Goal: Transaction & Acquisition: Book appointment/travel/reservation

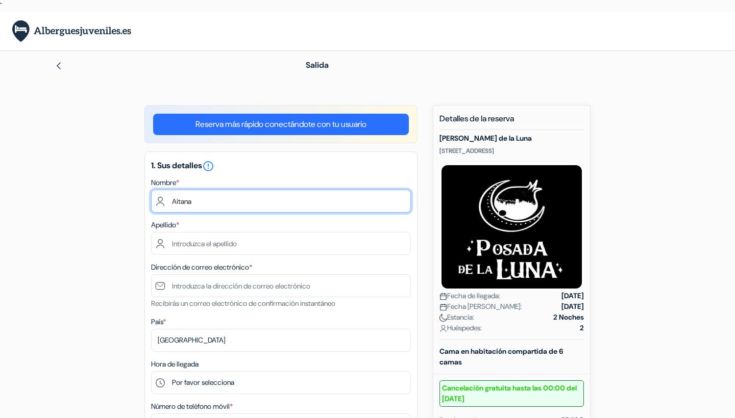
type input "Aitana"
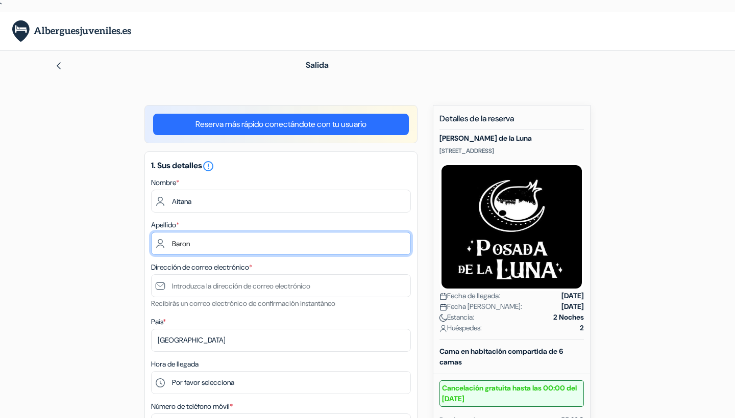
type input "Baron"
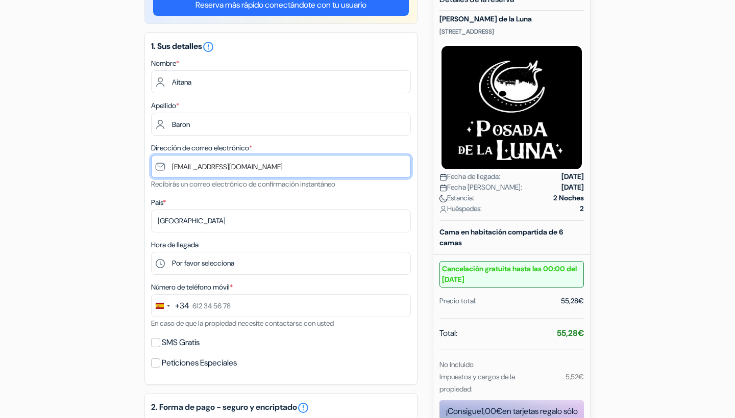
scroll to position [120, 0]
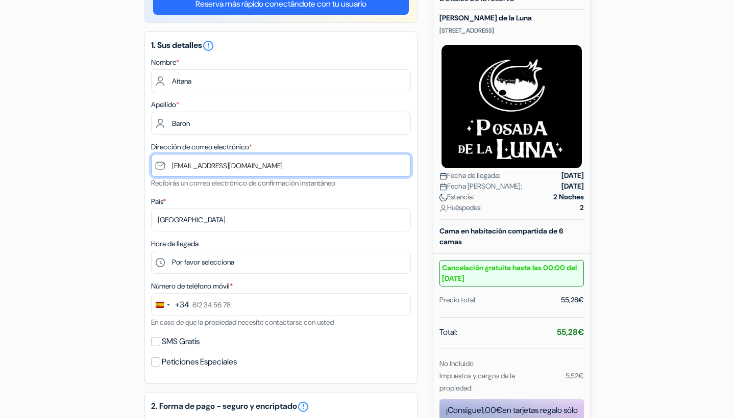
type input "[EMAIL_ADDRESS][DOMAIN_NAME]"
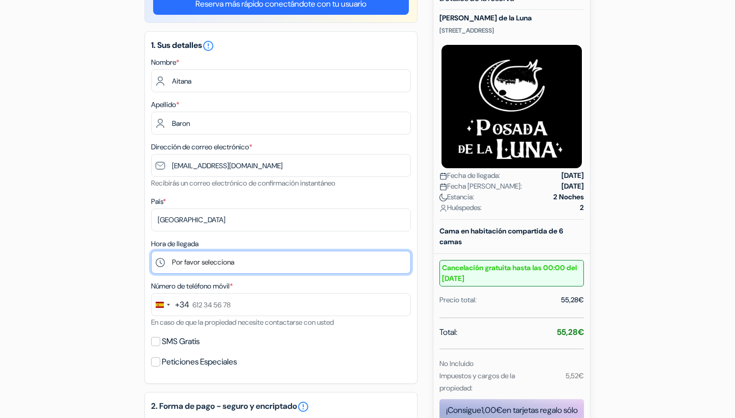
select select "13"
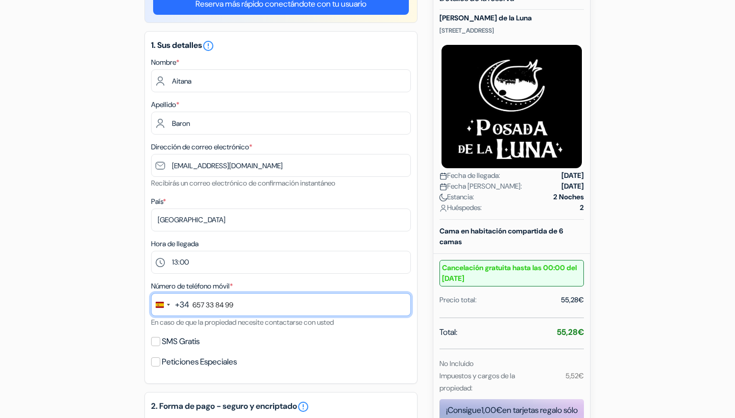
type input "657 33 84 99"
click at [294, 333] on div "1. Sus detalles error_outline Nombre * Aitana Apellido * Baron Dirección de cor…" at bounding box center [280, 207] width 273 height 353
click at [159, 343] on input "SMS Gratis" at bounding box center [155, 341] width 9 height 9
checkbox input "true"
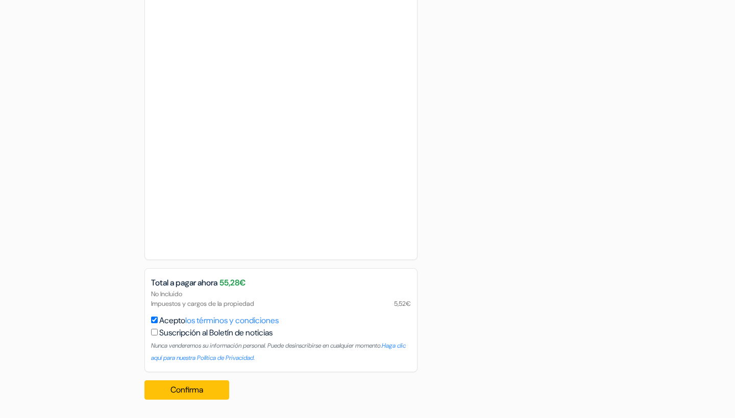
scroll to position [649, 0]
click at [187, 297] on div "No Incluido Impuestos y cargos de la propiedad 5,52€" at bounding box center [281, 298] width 272 height 19
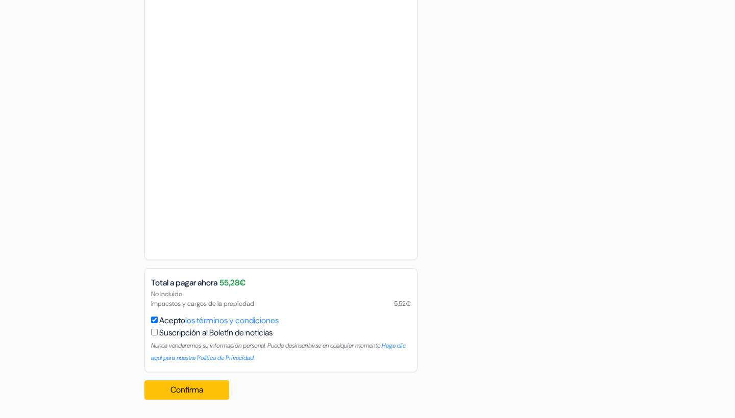
click at [189, 304] on div "No Incluido Impuestos y cargos de la propiedad 5,52€" at bounding box center [281, 298] width 272 height 19
click at [190, 304] on div "No Incluido Impuestos y cargos de la propiedad 5,52€" at bounding box center [281, 298] width 272 height 19
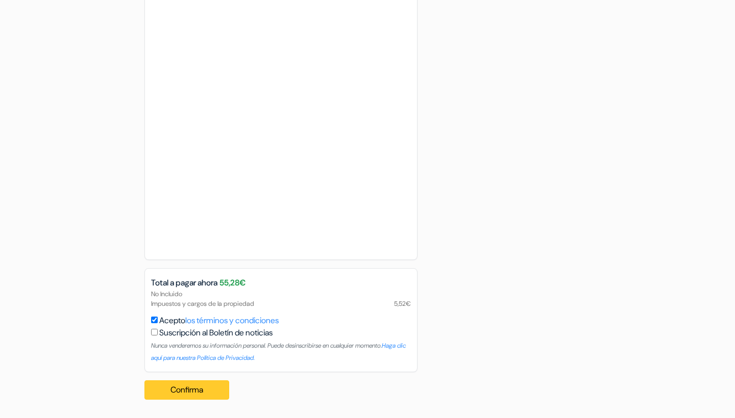
click at [205, 390] on button "Confirma Loading..." at bounding box center [186, 390] width 85 height 19
click at [186, 390] on button "Confirma Loading..." at bounding box center [186, 390] width 85 height 19
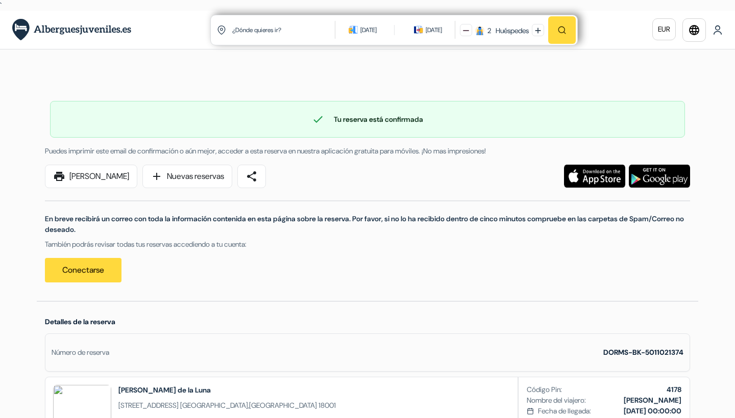
click at [92, 179] on link "print [PERSON_NAME]" at bounding box center [91, 176] width 92 height 23
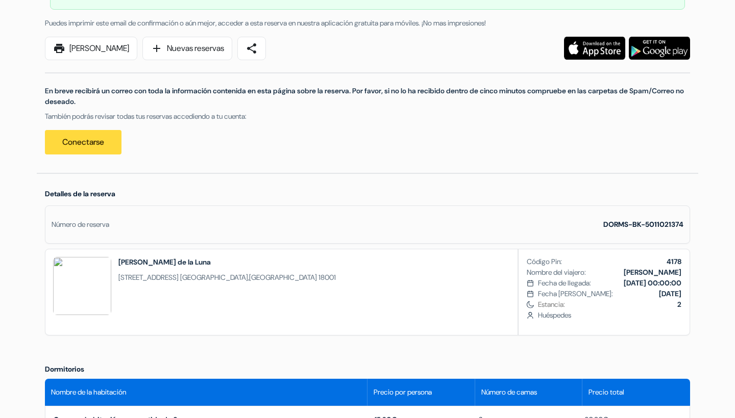
scroll to position [128, 0]
click at [260, 54] on link "share" at bounding box center [251, 48] width 29 height 23
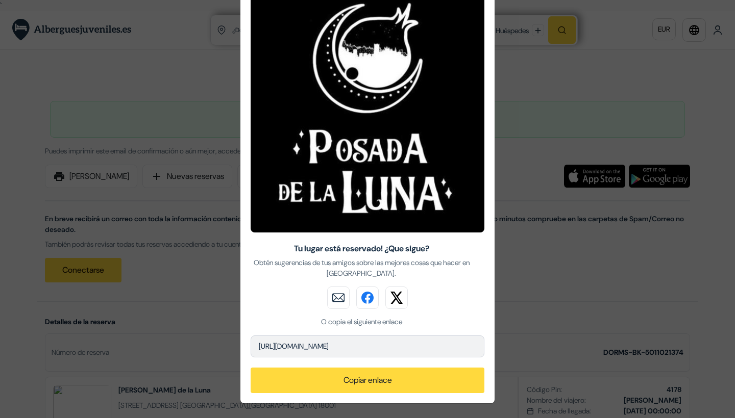
scroll to position [82, 0]
click at [350, 381] on button "Copiar enlace" at bounding box center [368, 381] width 234 height 26
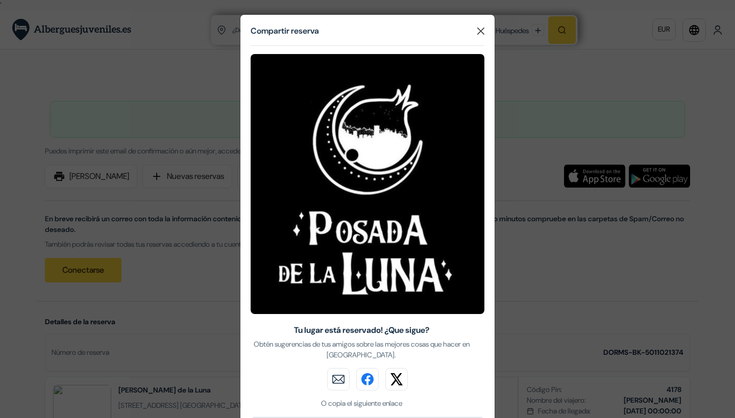
click at [475, 31] on button "Close" at bounding box center [480, 30] width 15 height 15
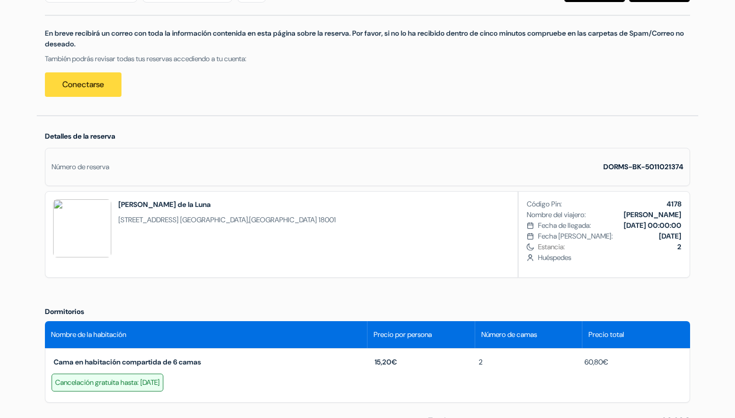
scroll to position [190, 0]
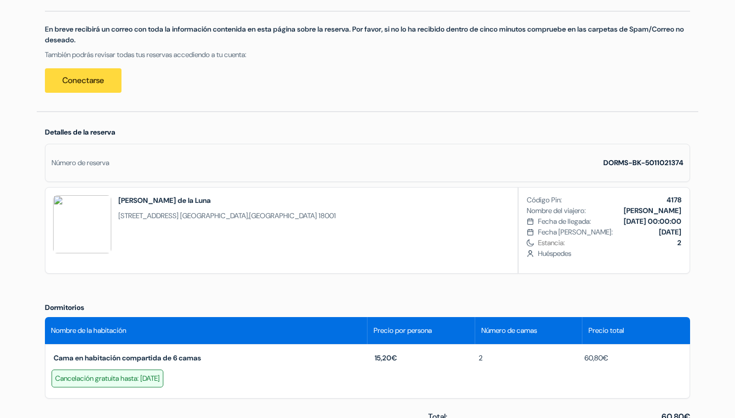
click at [377, 147] on div "Número de reserva DORMS-BK-5011021374" at bounding box center [367, 163] width 645 height 38
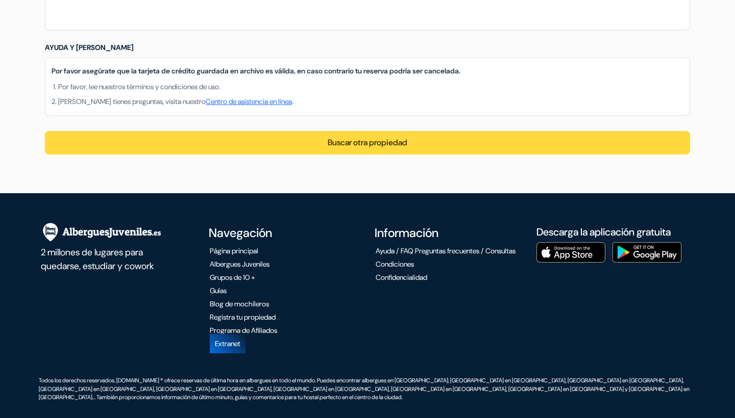
scroll to position [892, 0]
click at [322, 257] on li "Página principal" at bounding box center [281, 251] width 155 height 11
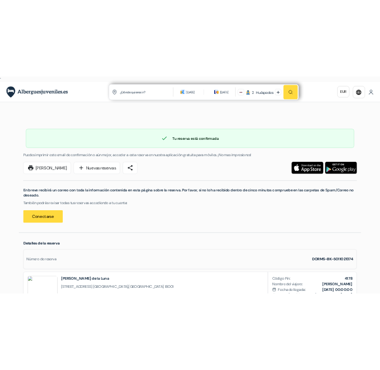
scroll to position [0, 0]
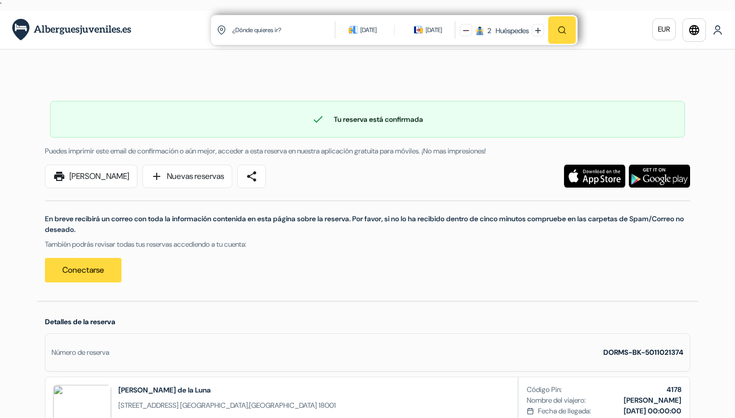
click at [117, 174] on link "print [PERSON_NAME]" at bounding box center [91, 176] width 92 height 23
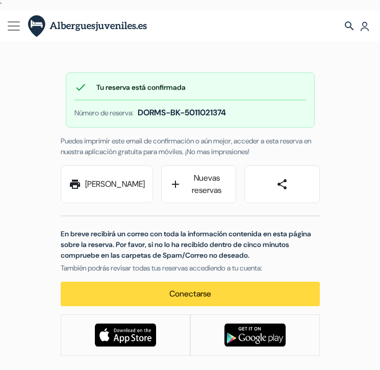
click at [113, 187] on link "print [PERSON_NAME]" at bounding box center [107, 184] width 92 height 38
click at [267, 194] on link "share" at bounding box center [282, 184] width 76 height 38
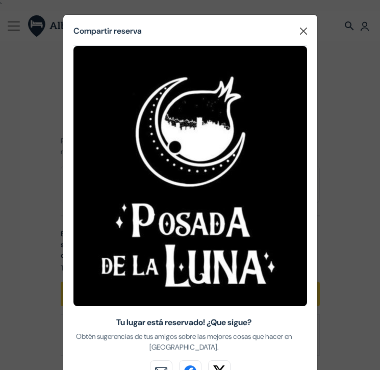
click at [301, 27] on button "Close" at bounding box center [303, 30] width 15 height 15
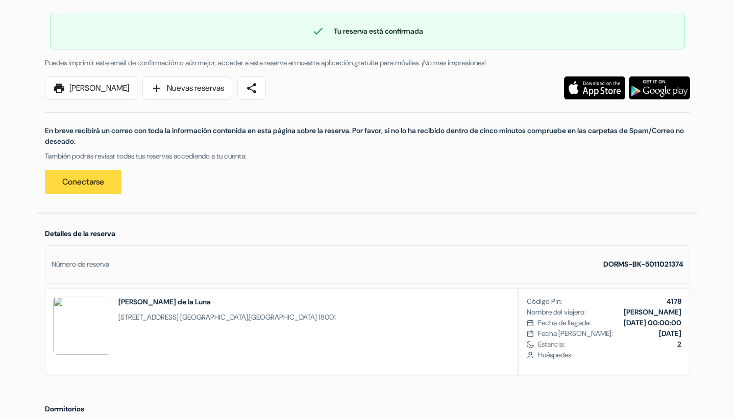
scroll to position [89, 0]
